Goal: Find specific page/section: Find specific page/section

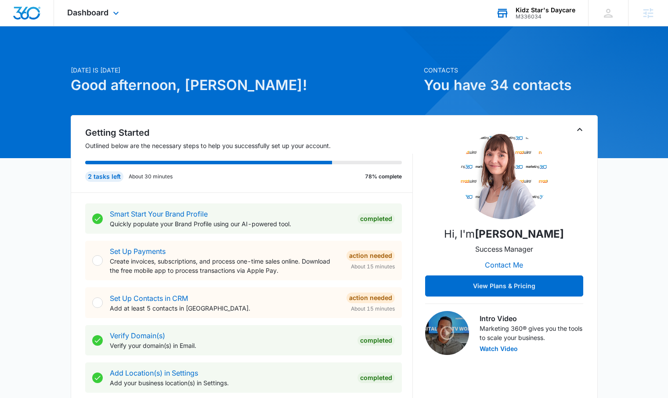
click at [544, 18] on div "M336034" at bounding box center [545, 17] width 60 height 6
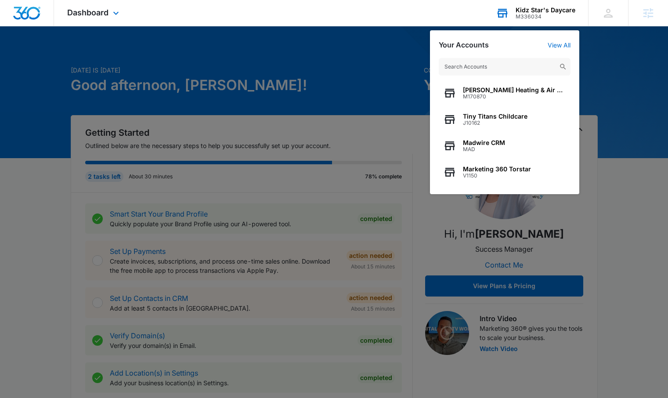
click at [491, 61] on input "text" at bounding box center [505, 67] width 132 height 18
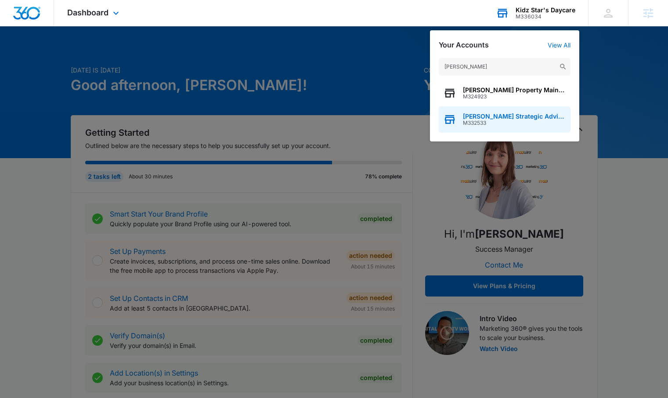
type input "palmer's"
click at [502, 120] on span "M332533" at bounding box center [514, 123] width 103 height 6
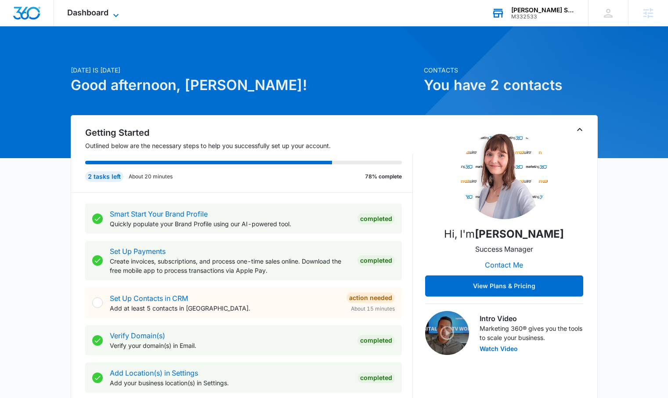
click at [117, 16] on icon at bounding box center [116, 15] width 11 height 11
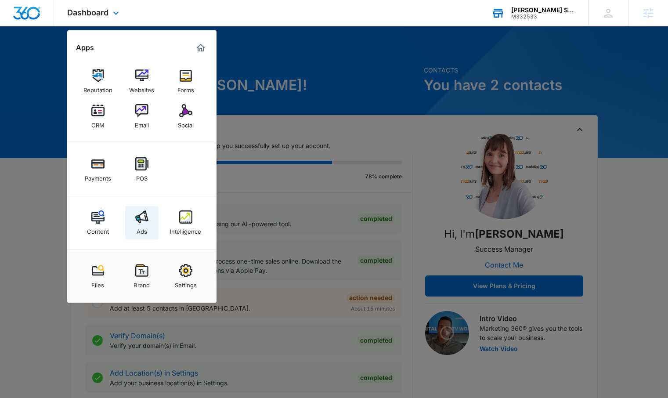
click at [145, 229] on div "Ads" at bounding box center [142, 228] width 11 height 11
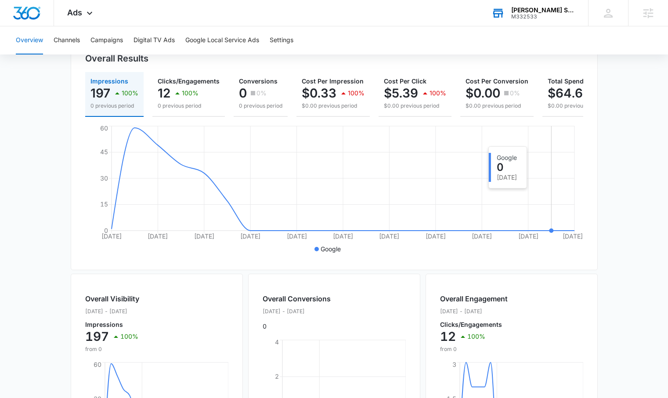
scroll to position [113, 0]
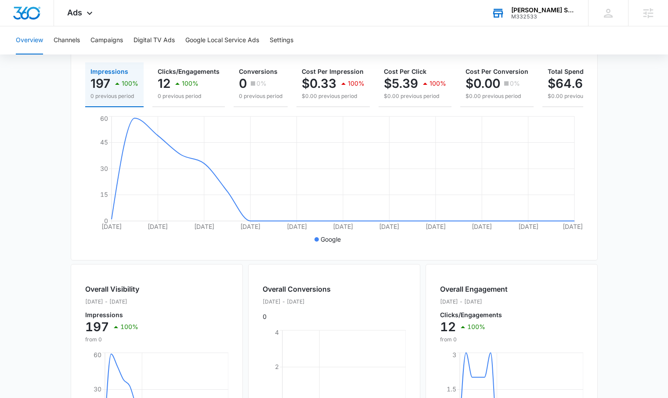
click at [533, 14] on div "M332533" at bounding box center [543, 17] width 64 height 6
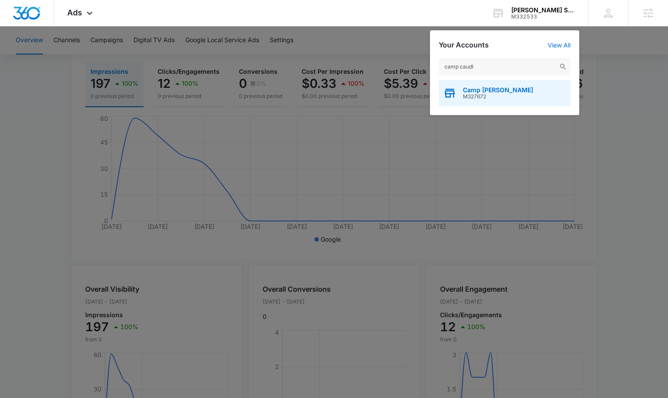
type input "camp caudl"
click at [480, 88] on span "Camp [PERSON_NAME]" at bounding box center [498, 89] width 70 height 7
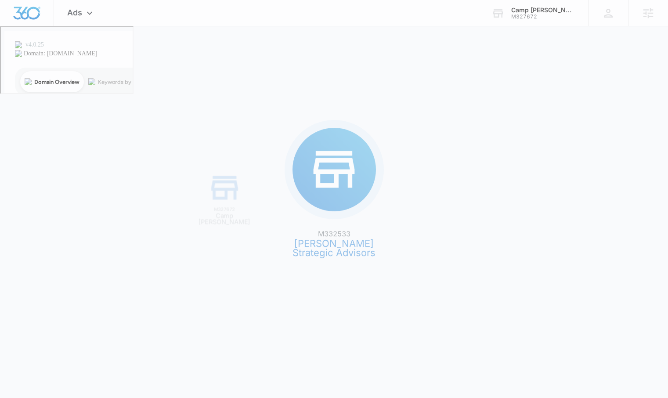
scroll to position [0, 0]
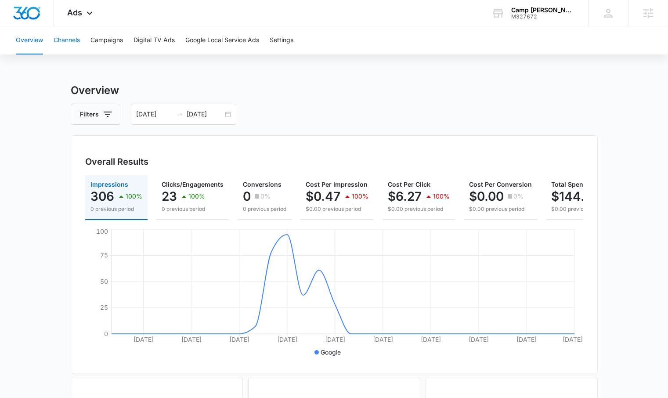
click at [80, 42] on button "Channels" at bounding box center [67, 40] width 26 height 28
click at [119, 41] on button "Campaigns" at bounding box center [106, 40] width 32 height 28
click at [564, 14] on div "M327672" at bounding box center [543, 17] width 64 height 6
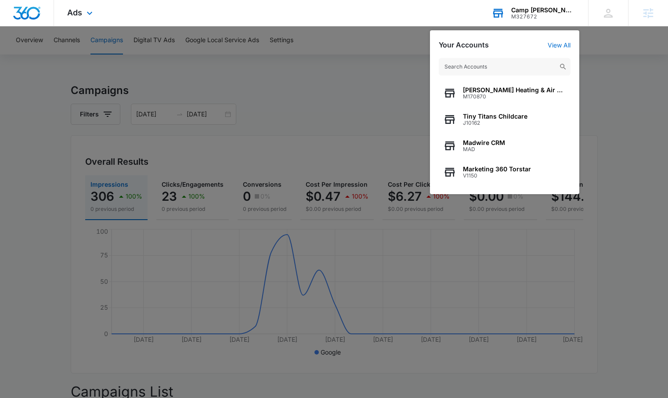
click at [468, 68] on input "text" at bounding box center [505, 67] width 132 height 18
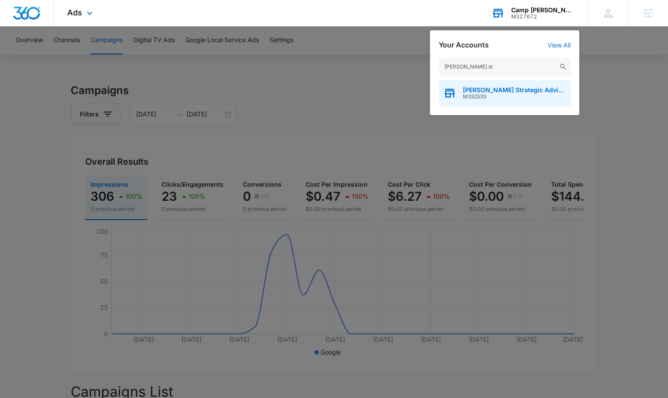
type input "[PERSON_NAME] st"
click at [487, 90] on span "[PERSON_NAME] Strategic Advisors" at bounding box center [514, 89] width 103 height 7
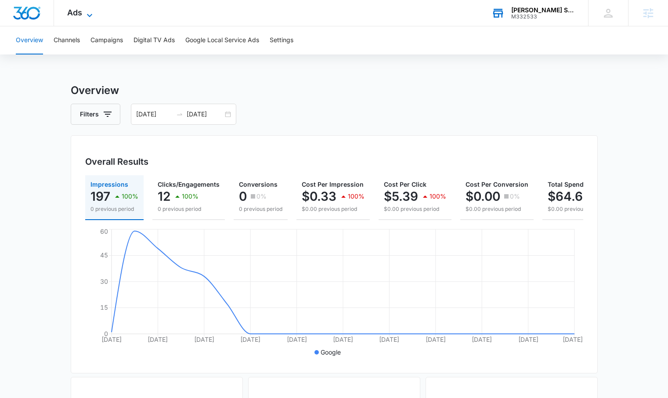
click at [80, 14] on span "Ads" at bounding box center [74, 12] width 15 height 9
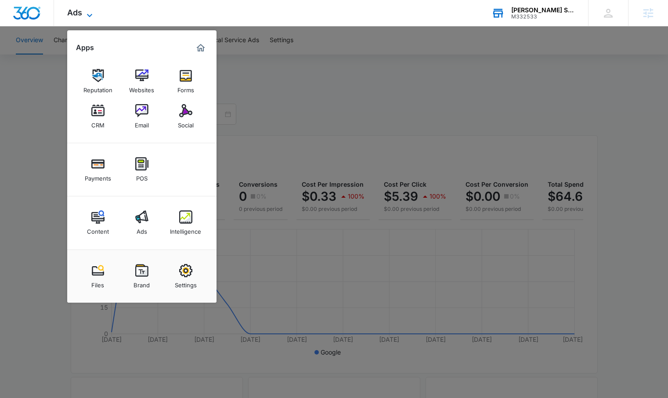
click at [91, 14] on icon at bounding box center [89, 15] width 5 height 3
